Goal: Transaction & Acquisition: Purchase product/service

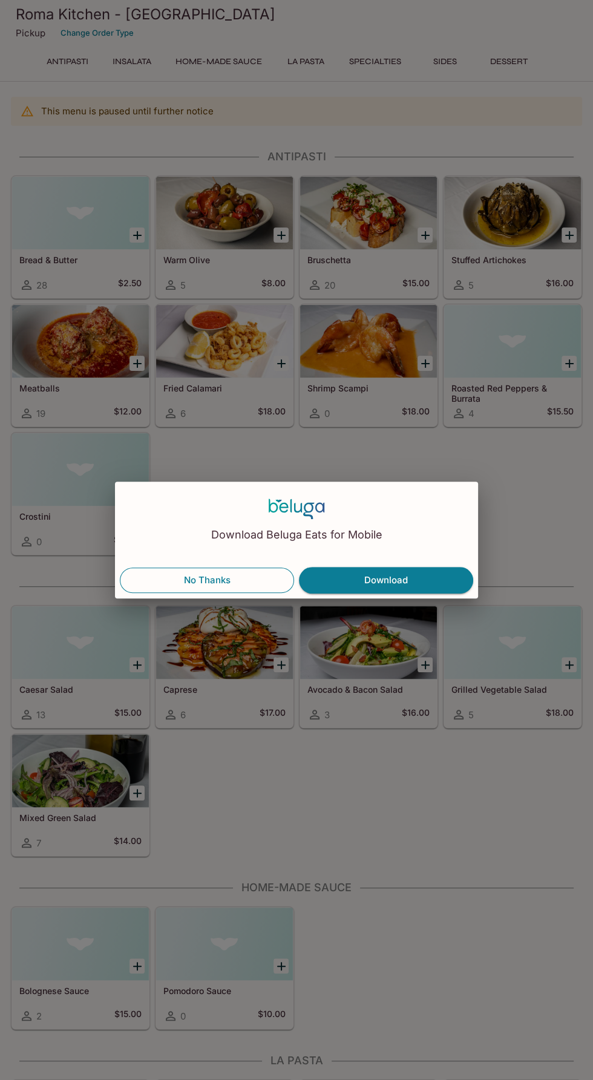
click at [192, 585] on button "No Thanks" at bounding box center [207, 580] width 174 height 25
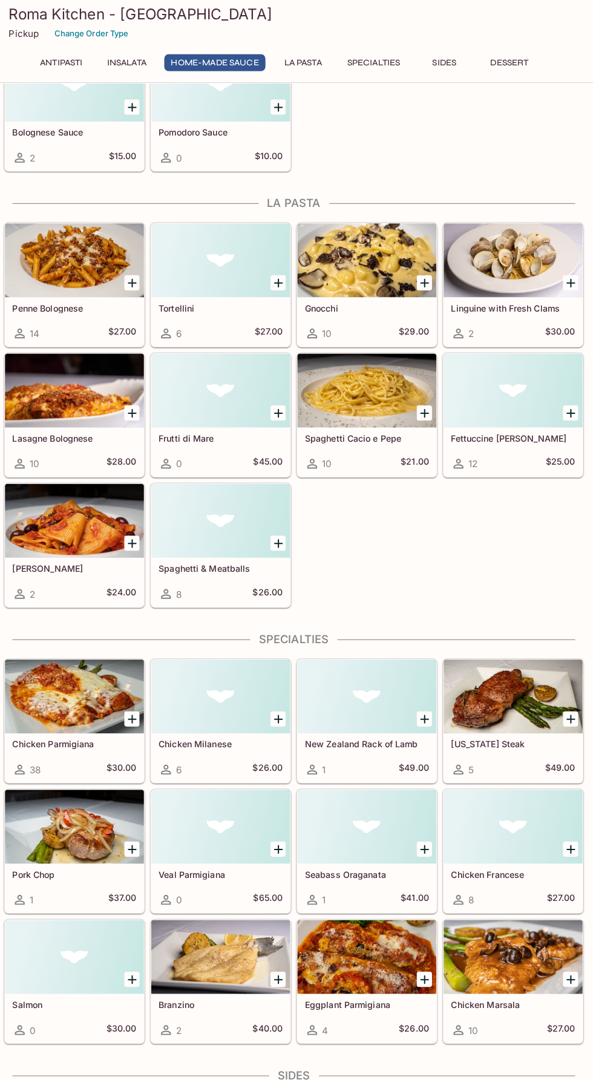
scroll to position [851, 0]
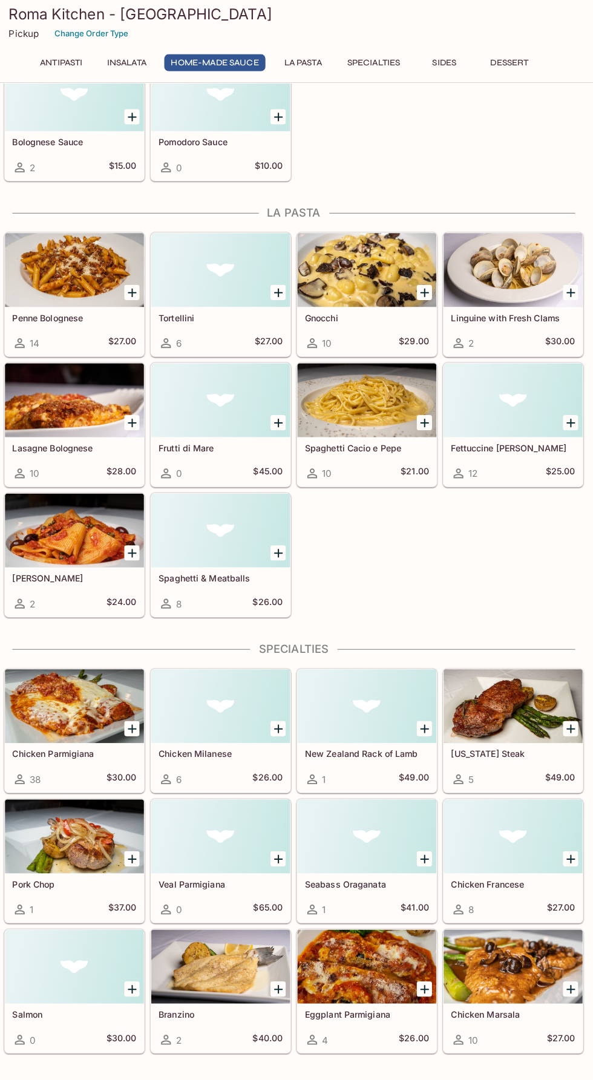
click at [72, 674] on div at bounding box center [80, 696] width 137 height 73
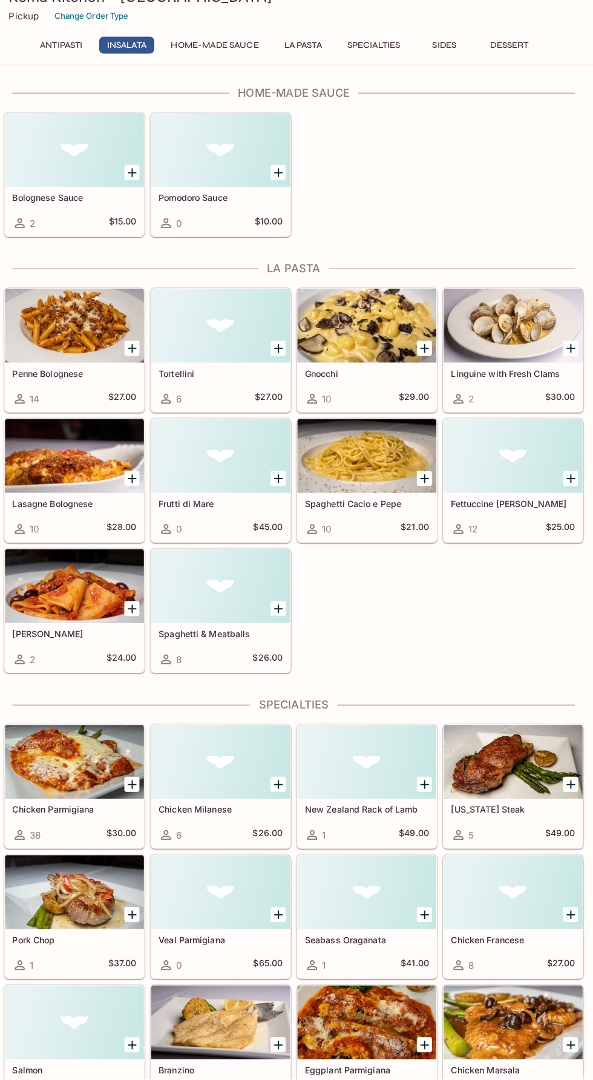
scroll to position [784, 0]
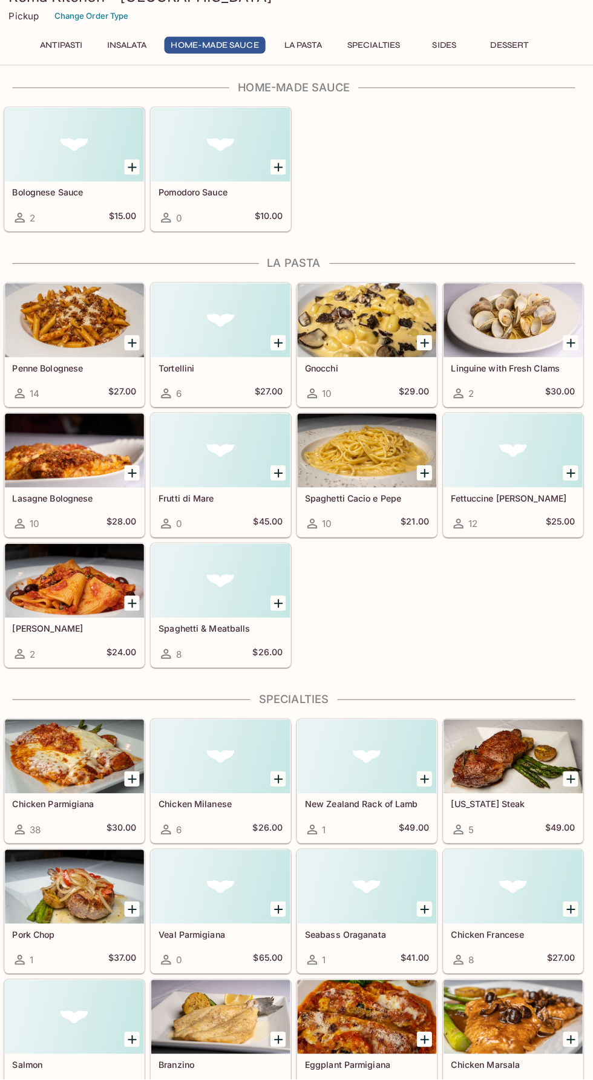
click at [135, 778] on icon "Add Chicken Parmigiana" at bounding box center [137, 785] width 15 height 15
click at [126, 777] on div "1" at bounding box center [137, 784] width 25 height 25
click at [128, 772] on div "1" at bounding box center [137, 784] width 25 height 25
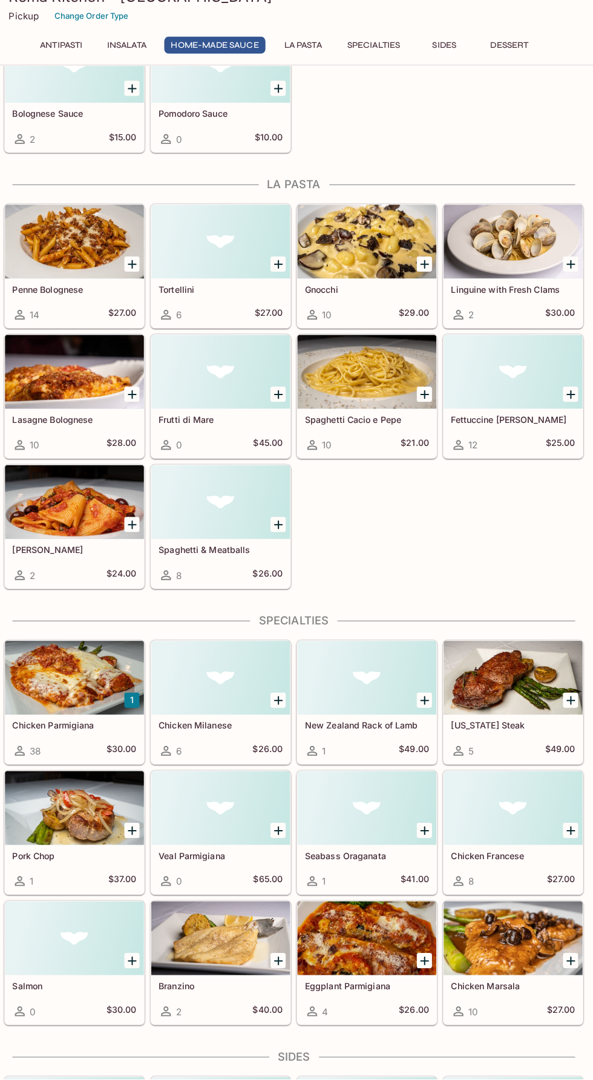
scroll to position [869, 0]
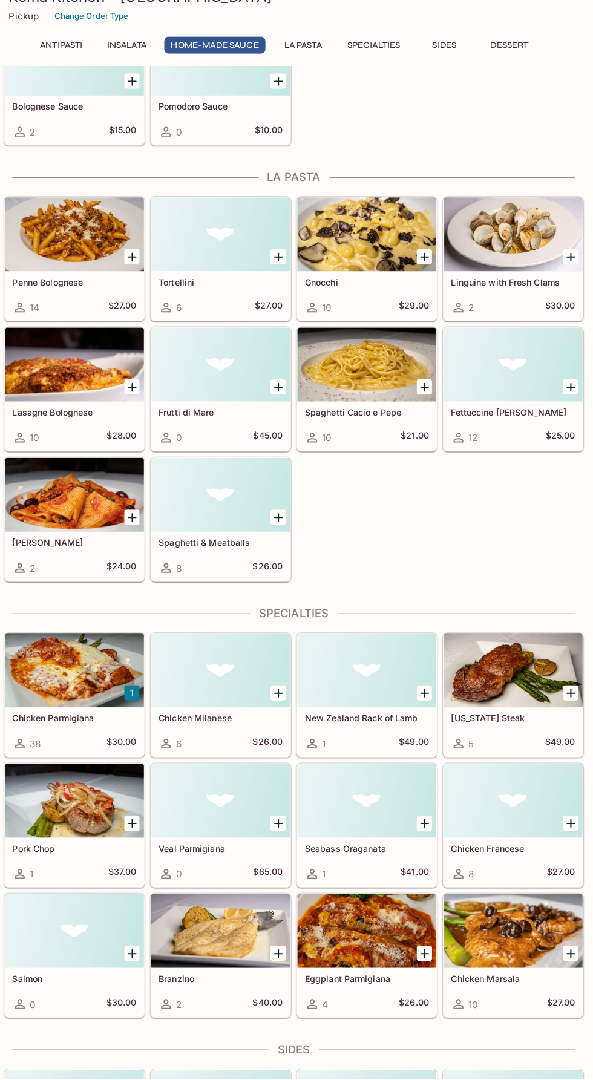
click at [135, 698] on button "1" at bounding box center [137, 699] width 15 height 15
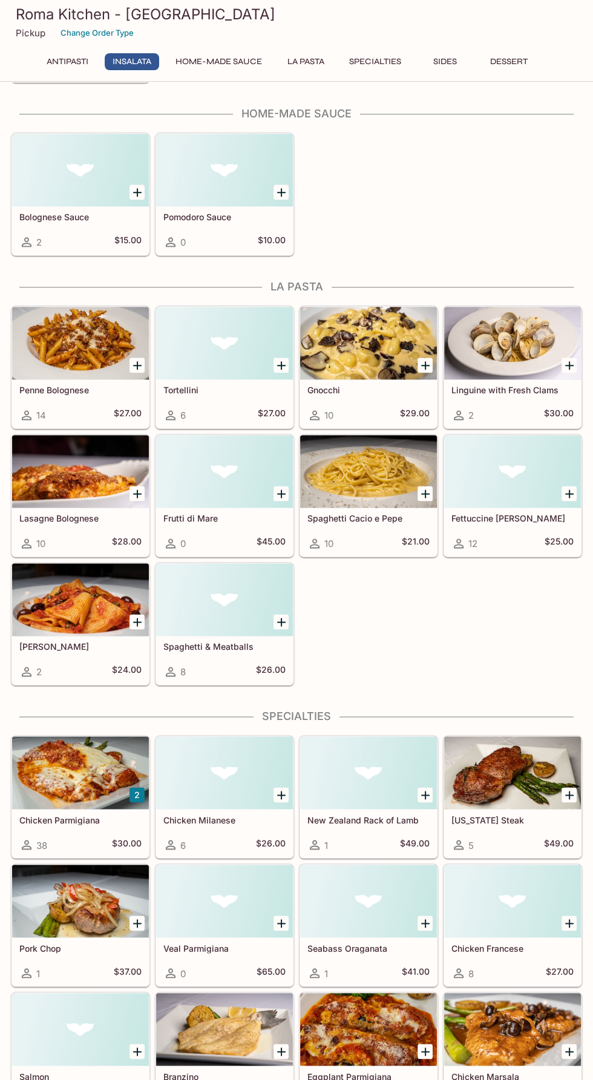
scroll to position [0, 0]
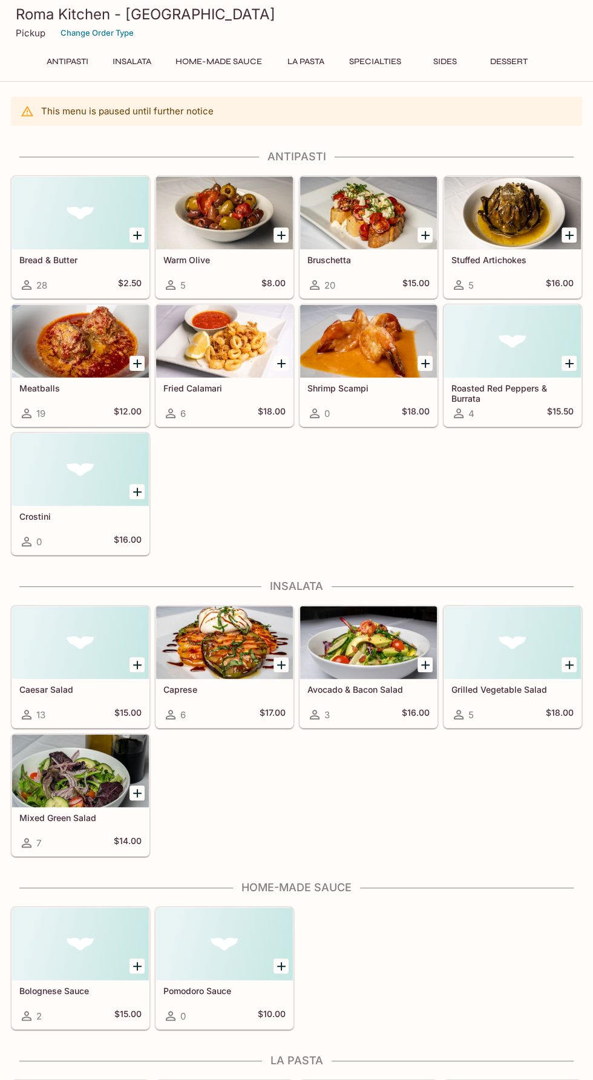
click at [50, 57] on button "Antipasti" at bounding box center [67, 61] width 55 height 17
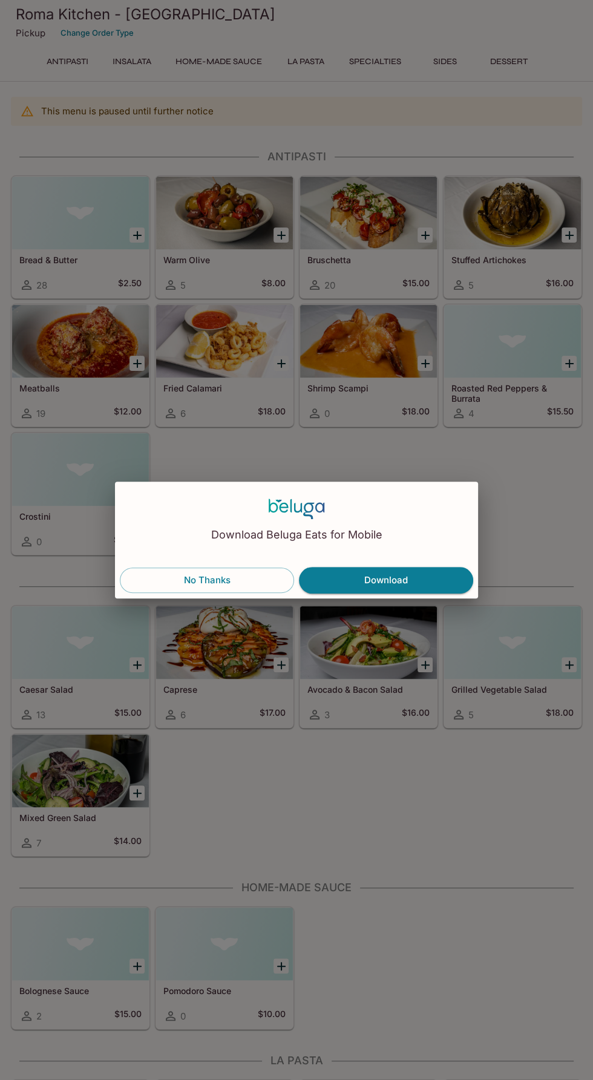
click at [452, 496] on div "Download Beluga Eats for Mobile" at bounding box center [296, 522] width 363 height 81
click at [201, 581] on button "No Thanks" at bounding box center [207, 580] width 174 height 25
